Goal: Information Seeking & Learning: Learn about a topic

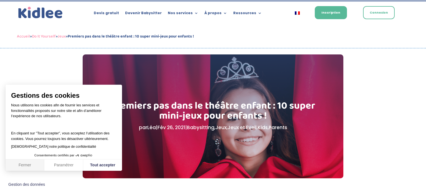
click at [18, 164] on button "Fermer" at bounding box center [25, 165] width 39 height 12
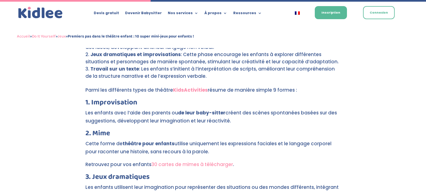
scroll to position [620, 0]
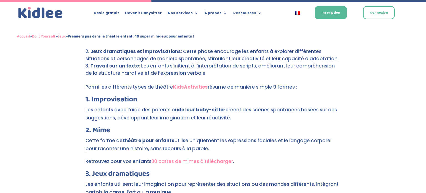
click at [323, 112] on p "Les enfants avec l’aide des parents ou de leur baby-sitter créent des scènes sp…" at bounding box center [212, 116] width 255 height 21
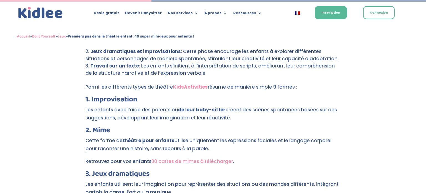
click at [209, 158] on link "30 cartes de mimes à télécharger" at bounding box center [192, 161] width 82 height 7
click at [190, 83] on strong "KidsActivities" at bounding box center [190, 86] width 35 height 7
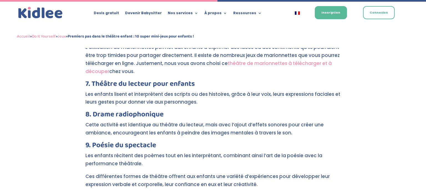
scroll to position [890, 0]
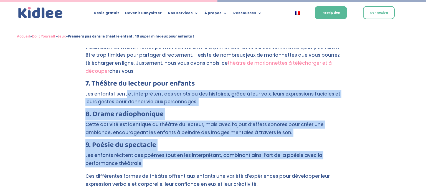
drag, startPoint x: 126, startPoint y: 88, endPoint x: 347, endPoint y: 112, distance: 222.6
click at [347, 112] on div "Premiers pas dans le théâtre enfant : 10 super mini-jeux pour enfants ! par Léa…" at bounding box center [213, 137] width 426 height 1946
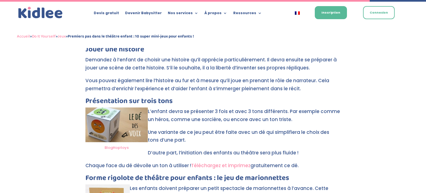
scroll to position [1516, 0]
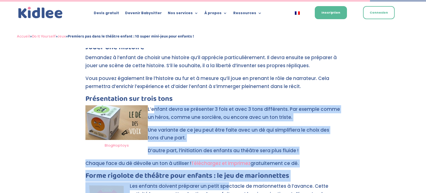
drag, startPoint x: 154, startPoint y: 93, endPoint x: 227, endPoint y: 166, distance: 102.9
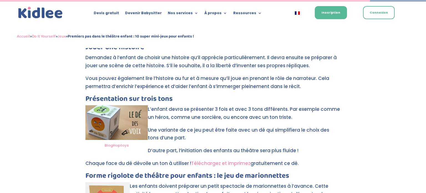
click at [306, 126] on p "Une variante de ce jeu peut être faite avec un dé qui simplifiera le choix des …" at bounding box center [212, 136] width 255 height 21
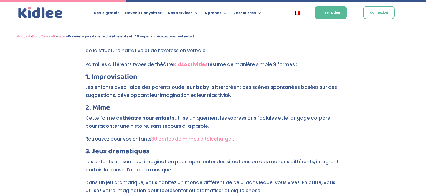
scroll to position [517, 0]
